Goal: Find specific page/section: Find specific page/section

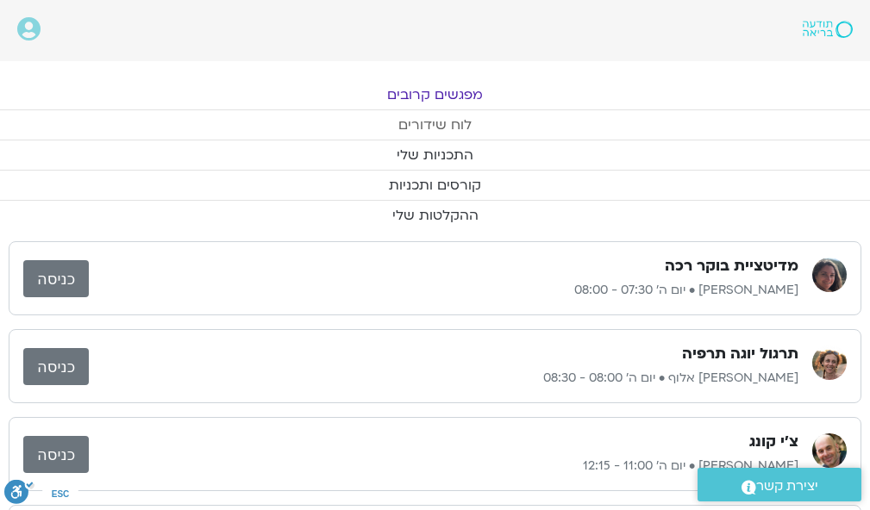
click at [450, 120] on link "לוח שידורים" at bounding box center [435, 124] width 870 height 29
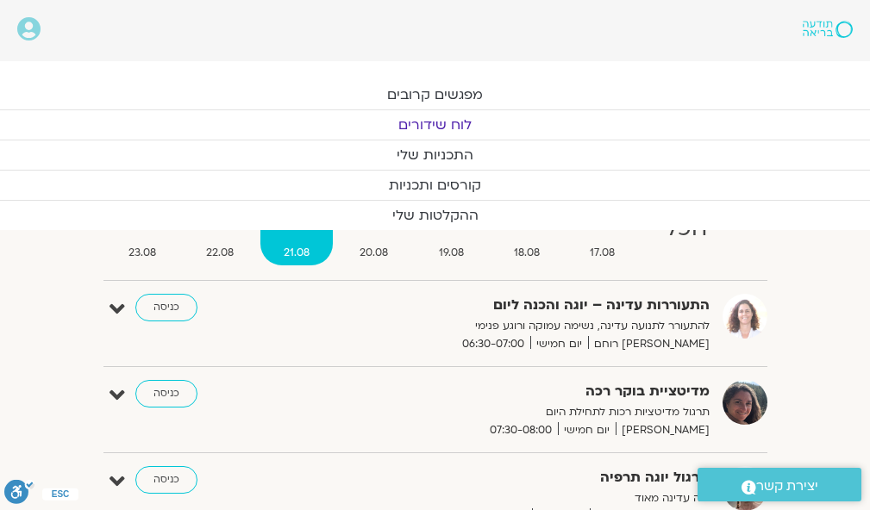
scroll to position [92, 0]
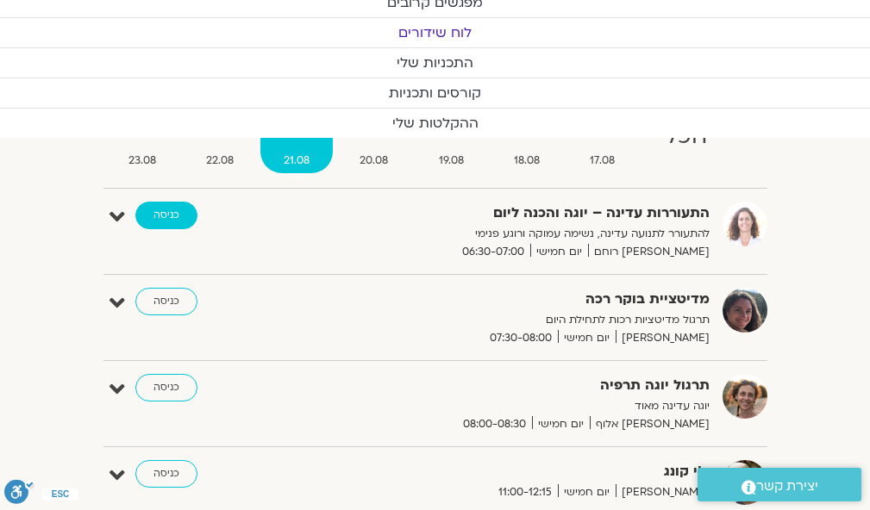
click at [163, 212] on link "כניסה" at bounding box center [166, 216] width 62 height 28
